Goal: Register for event/course

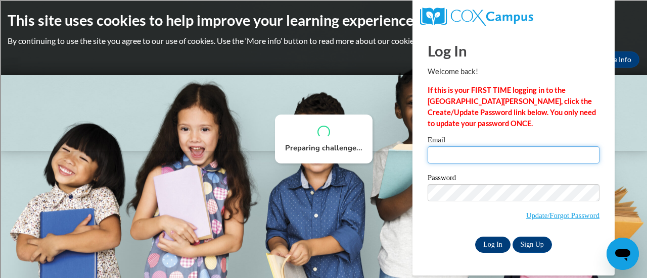
type input "julianna.mielcarek@rusd.org"
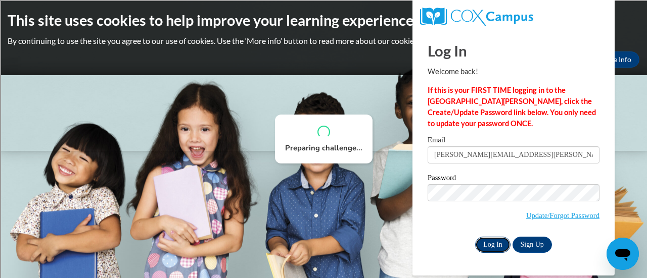
click at [494, 240] on input "Log In" at bounding box center [492, 245] width 35 height 16
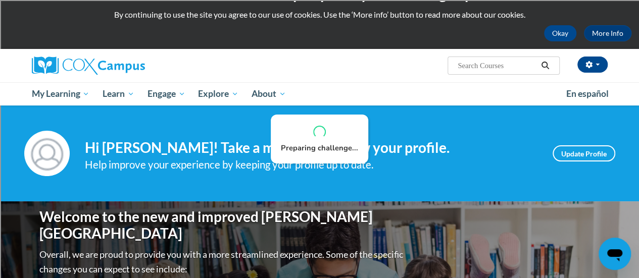
scroll to position [25, 0]
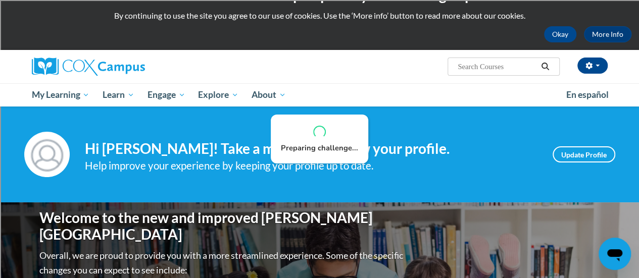
click at [508, 71] on input "Search..." at bounding box center [497, 67] width 81 height 12
type input "reading comprehension"
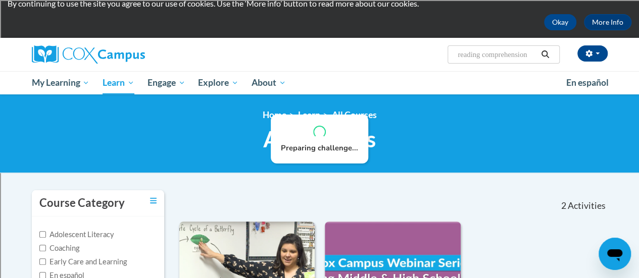
scroll to position [35, 0]
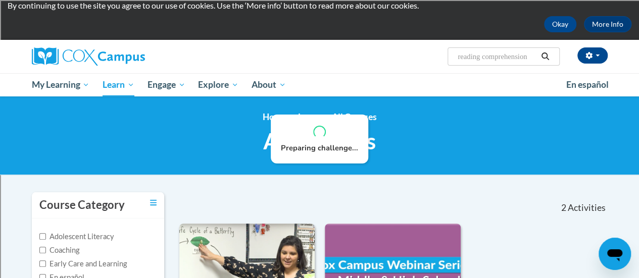
click at [536, 55] on input "reading comprehension" at bounding box center [497, 57] width 81 height 12
type input "r"
type input "response to intervention"
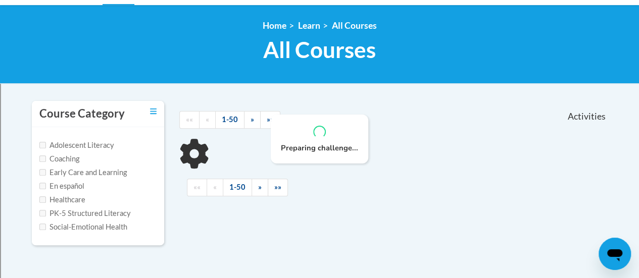
scroll to position [130, 0]
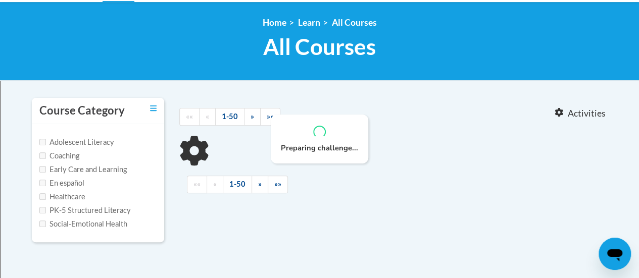
type input "response to intervention"
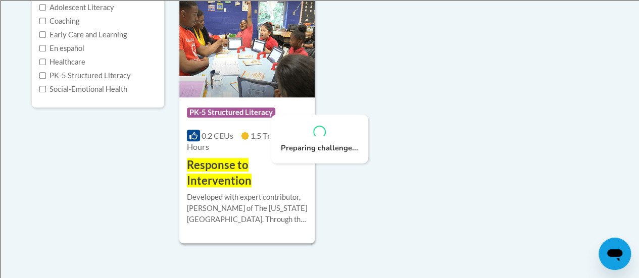
scroll to position [265, 0]
click at [210, 170] on span "Response to Intervention" at bounding box center [219, 172] width 65 height 29
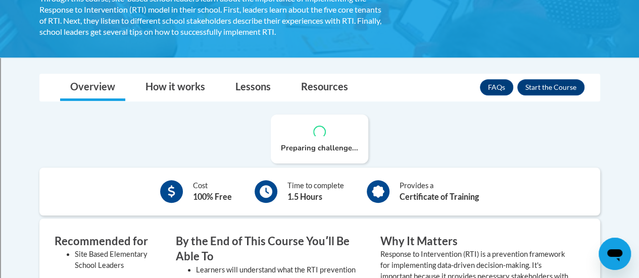
scroll to position [230, 0]
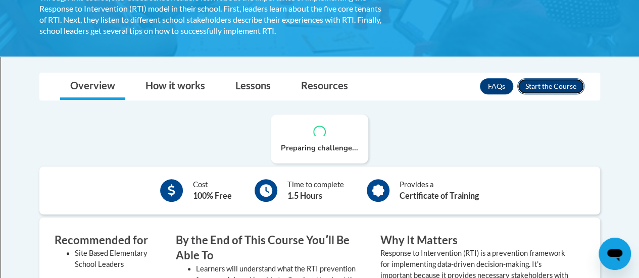
click at [567, 86] on button "Enroll" at bounding box center [550, 86] width 67 height 16
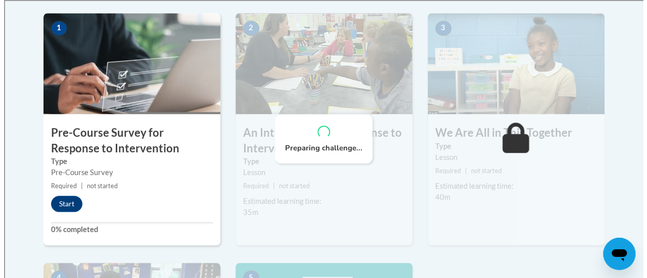
scroll to position [327, 0]
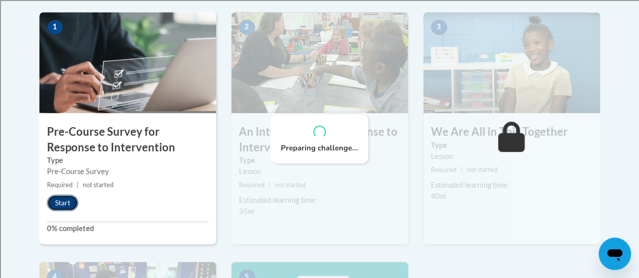
click at [62, 201] on button "Start" at bounding box center [62, 203] width 31 height 16
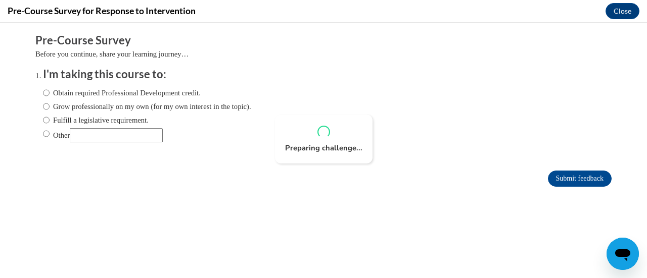
scroll to position [0, 0]
click at [43, 120] on input "Fulfill a legislative requirement." at bounding box center [46, 120] width 7 height 11
radio input "true"
click at [567, 181] on input "Submit feedback" at bounding box center [580, 179] width 64 height 16
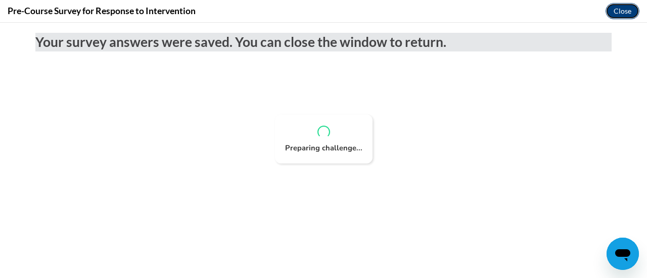
click at [607, 9] on button "Close" at bounding box center [622, 11] width 34 height 16
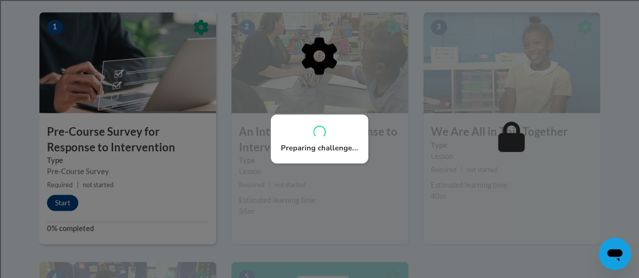
click at [64, 200] on div at bounding box center [319, 108] width 561 height 192
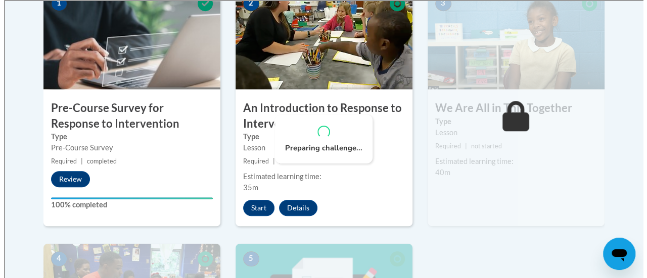
scroll to position [352, 0]
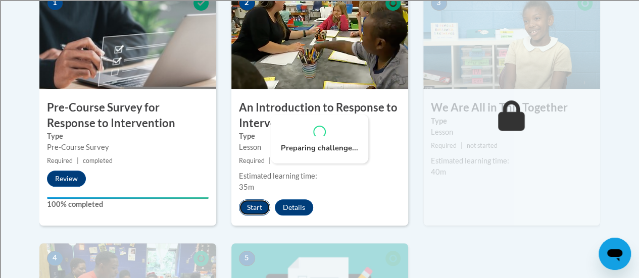
click at [256, 206] on button "Start" at bounding box center [254, 208] width 31 height 16
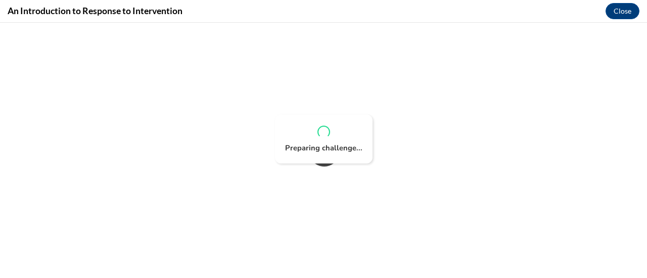
scroll to position [0, 0]
